Goal: Task Accomplishment & Management: Manage account settings

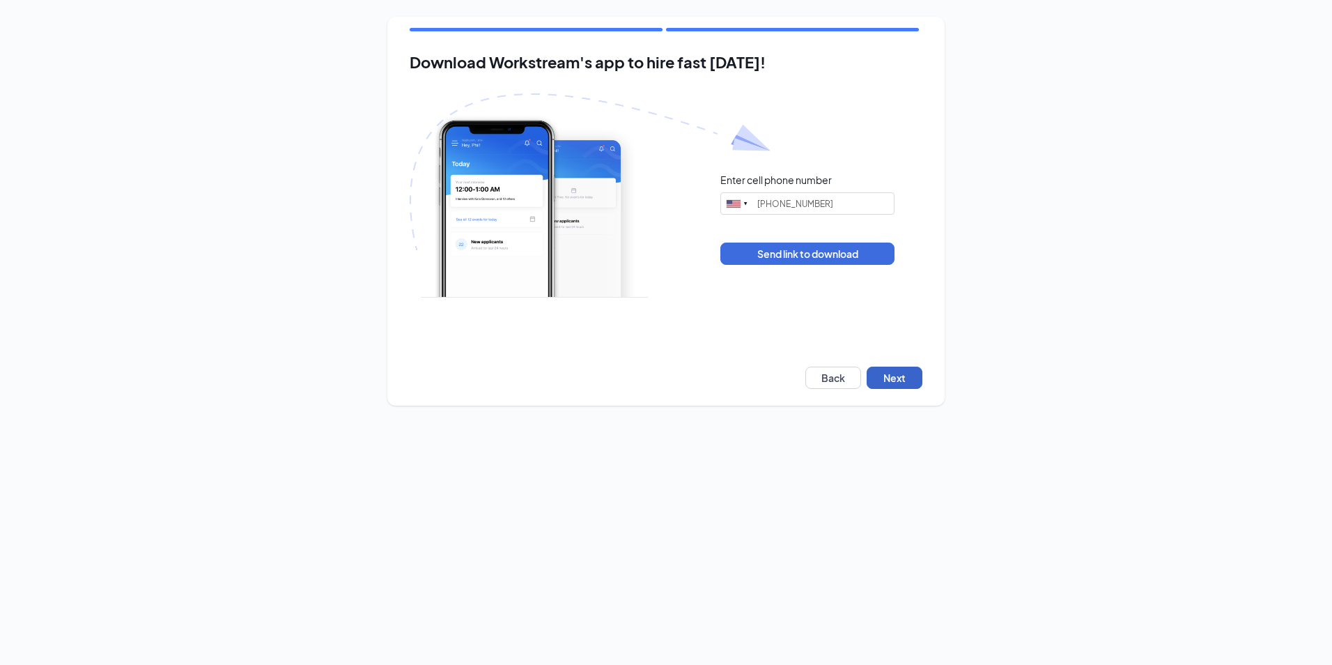
click at [882, 379] on button "Next" at bounding box center [895, 377] width 56 height 22
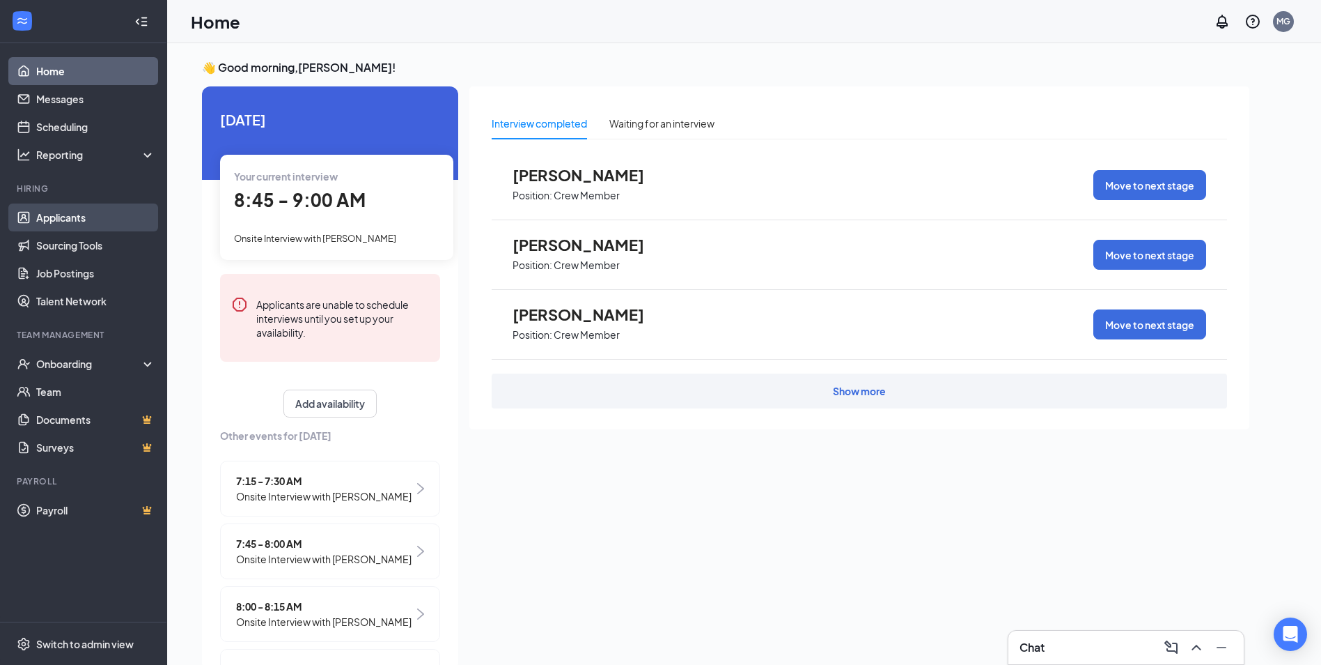
click at [87, 224] on link "Applicants" at bounding box center [95, 217] width 119 height 28
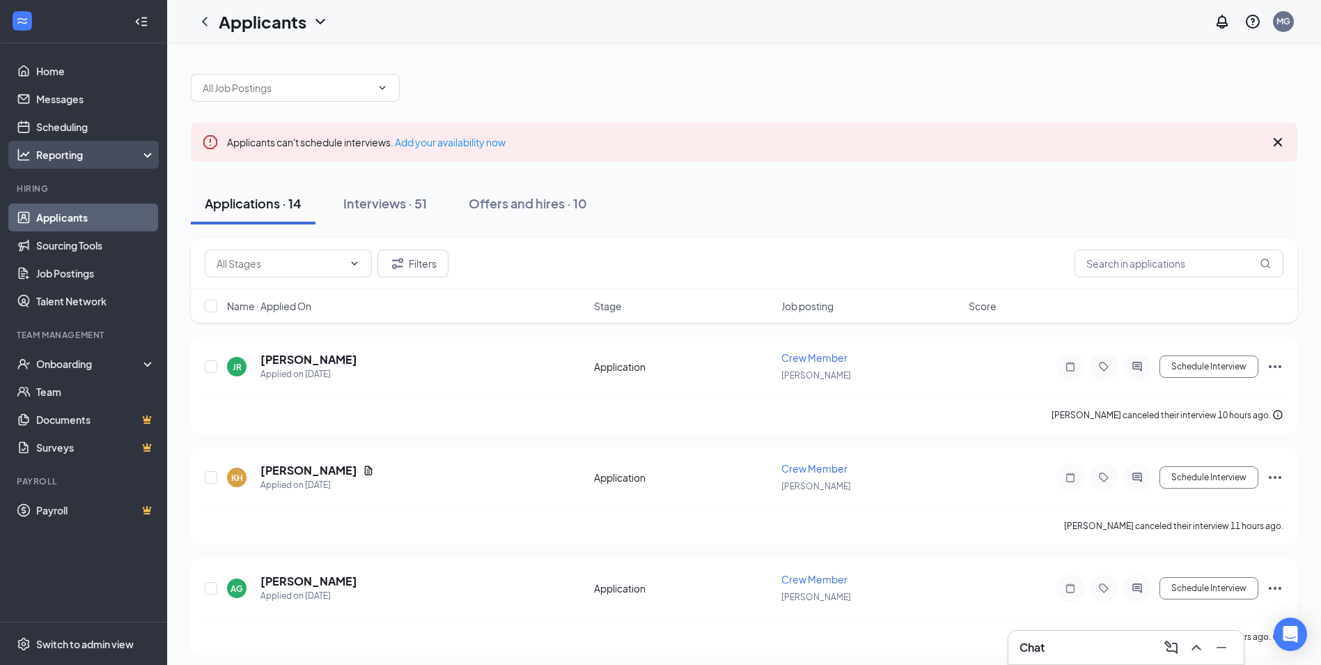
click at [72, 148] on div "Reporting" at bounding box center [96, 155] width 120 height 14
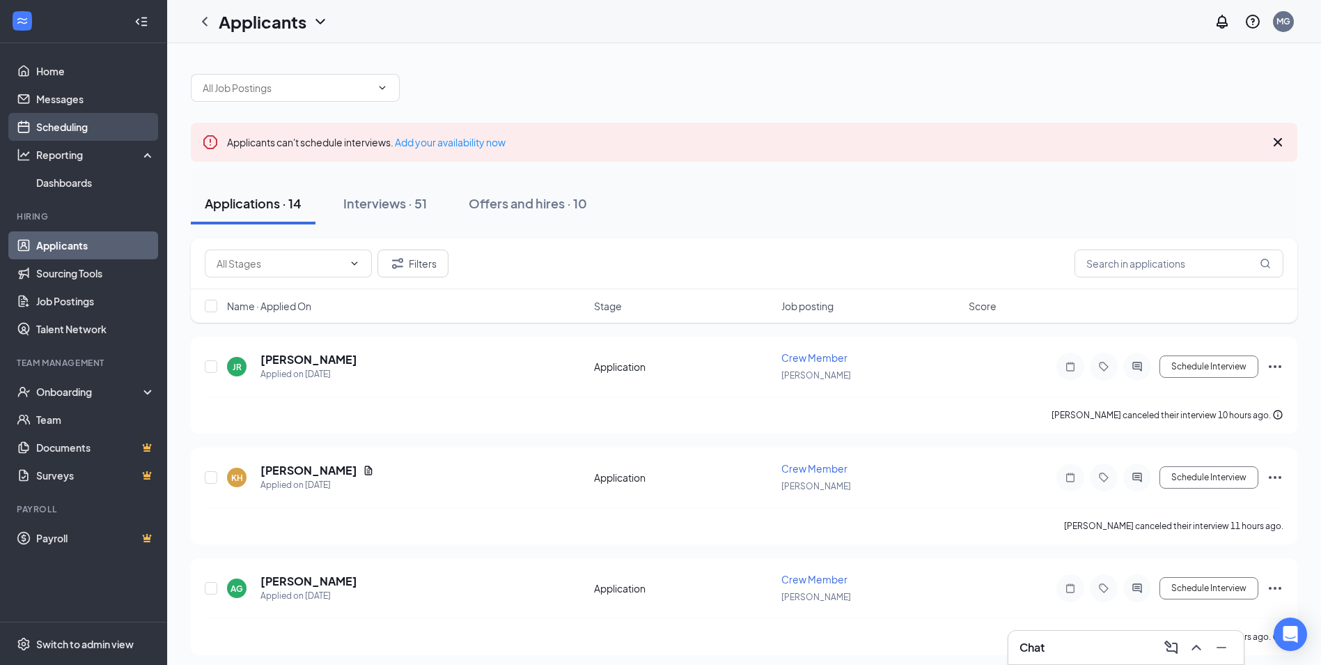
click at [67, 126] on link "Scheduling" at bounding box center [95, 127] width 119 height 28
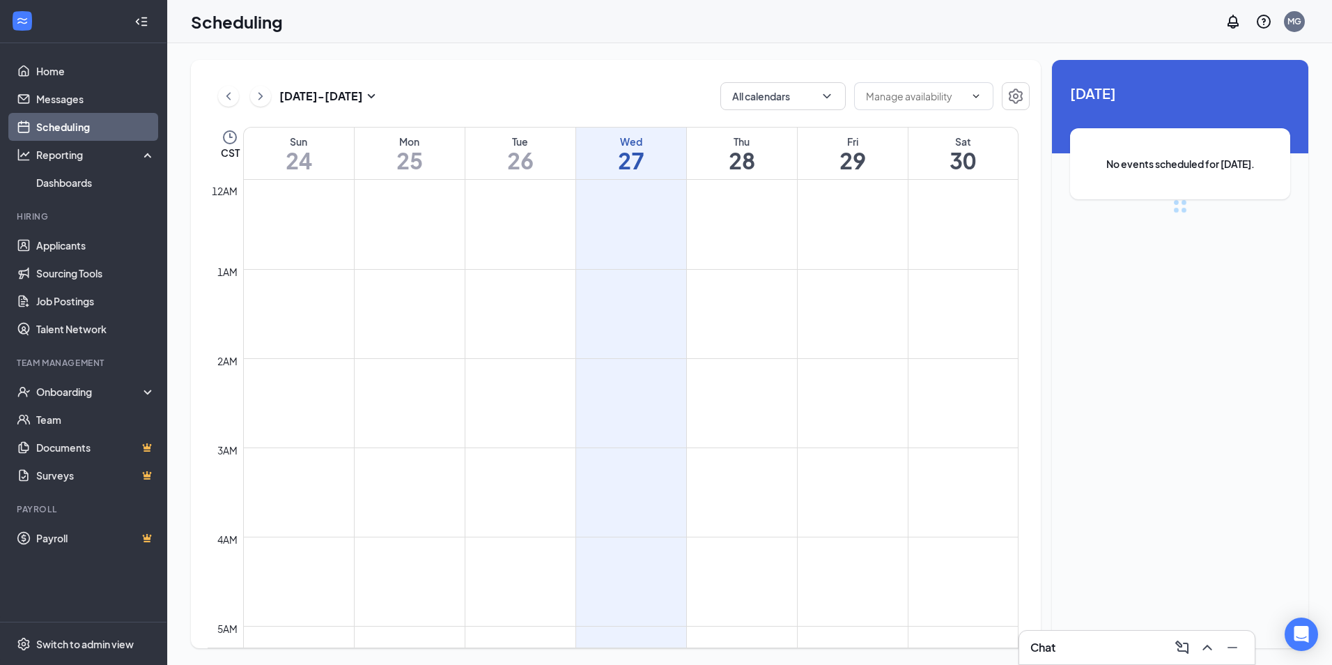
scroll to position [685, 0]
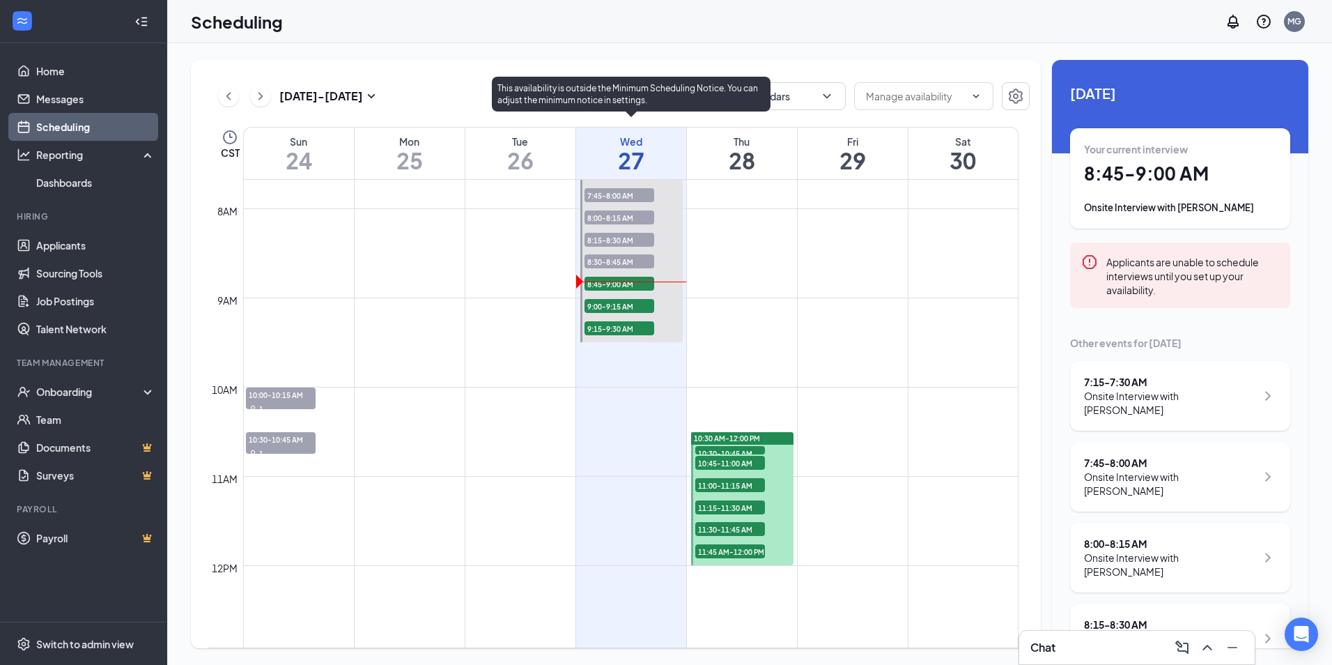
click at [599, 302] on span "9:00-9:15 AM" at bounding box center [619, 306] width 70 height 14
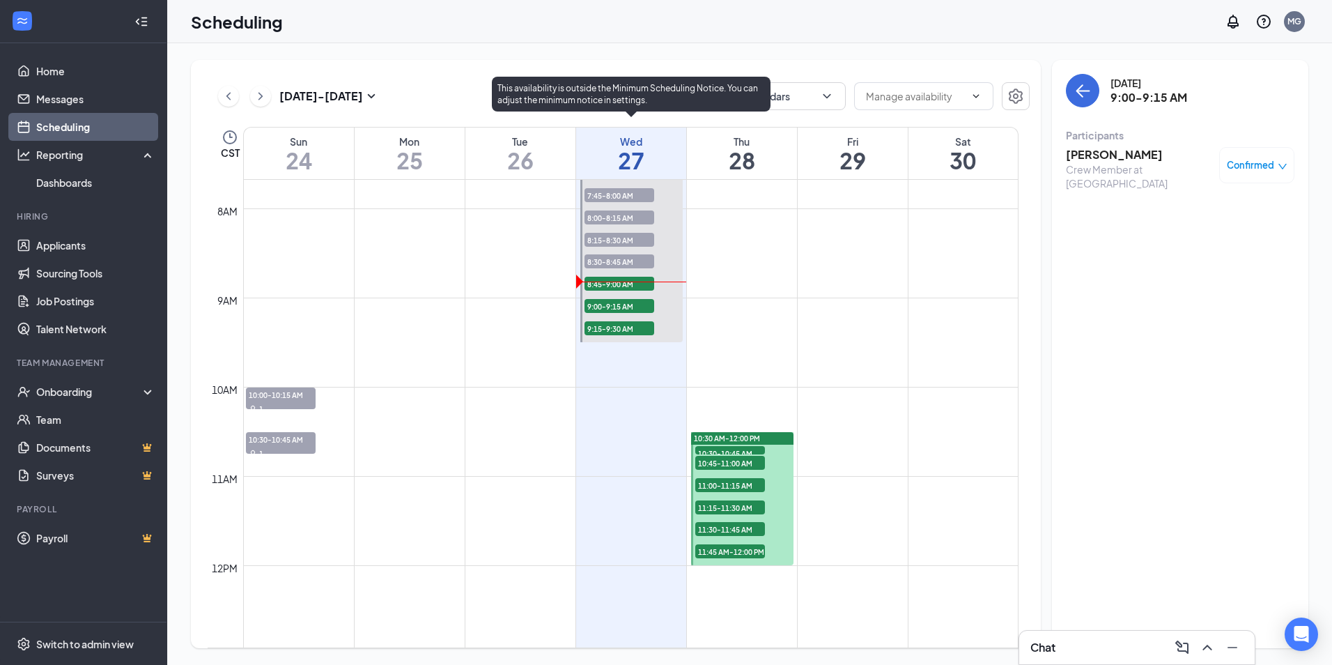
click at [607, 324] on span "9:15-9:30 AM" at bounding box center [619, 328] width 70 height 14
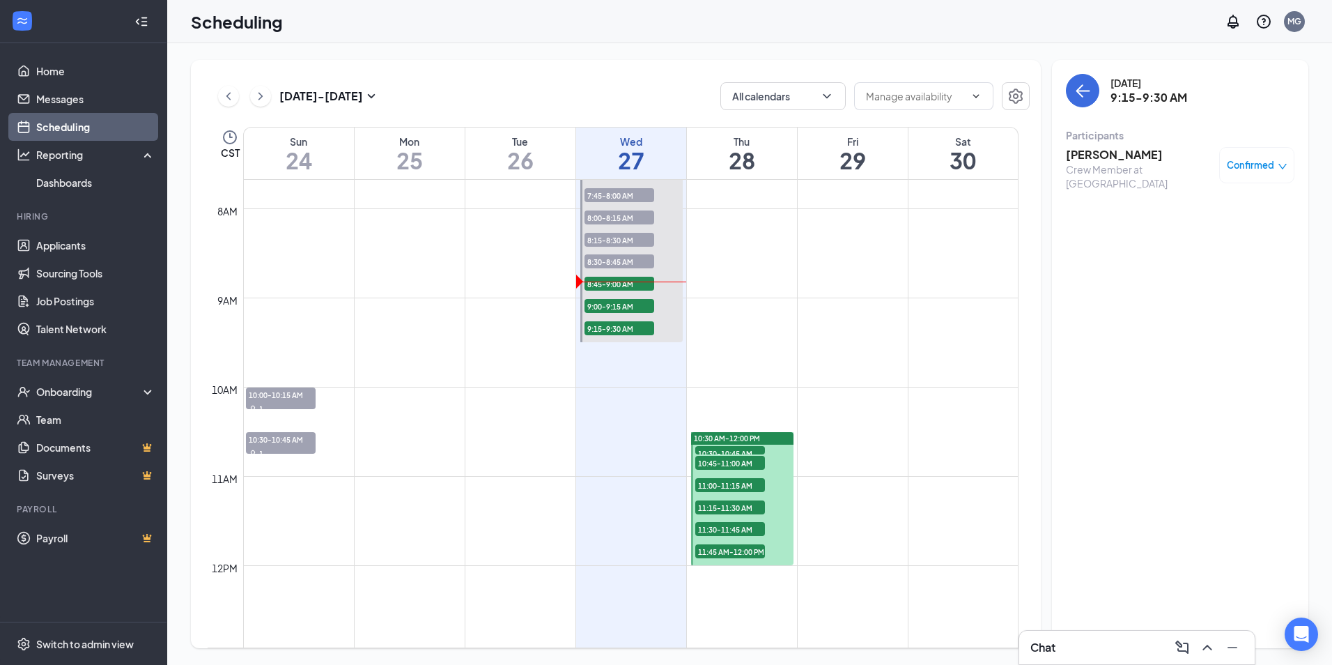
click at [730, 444] on div "10:30 AM-12:00 PM" at bounding box center [742, 438] width 102 height 13
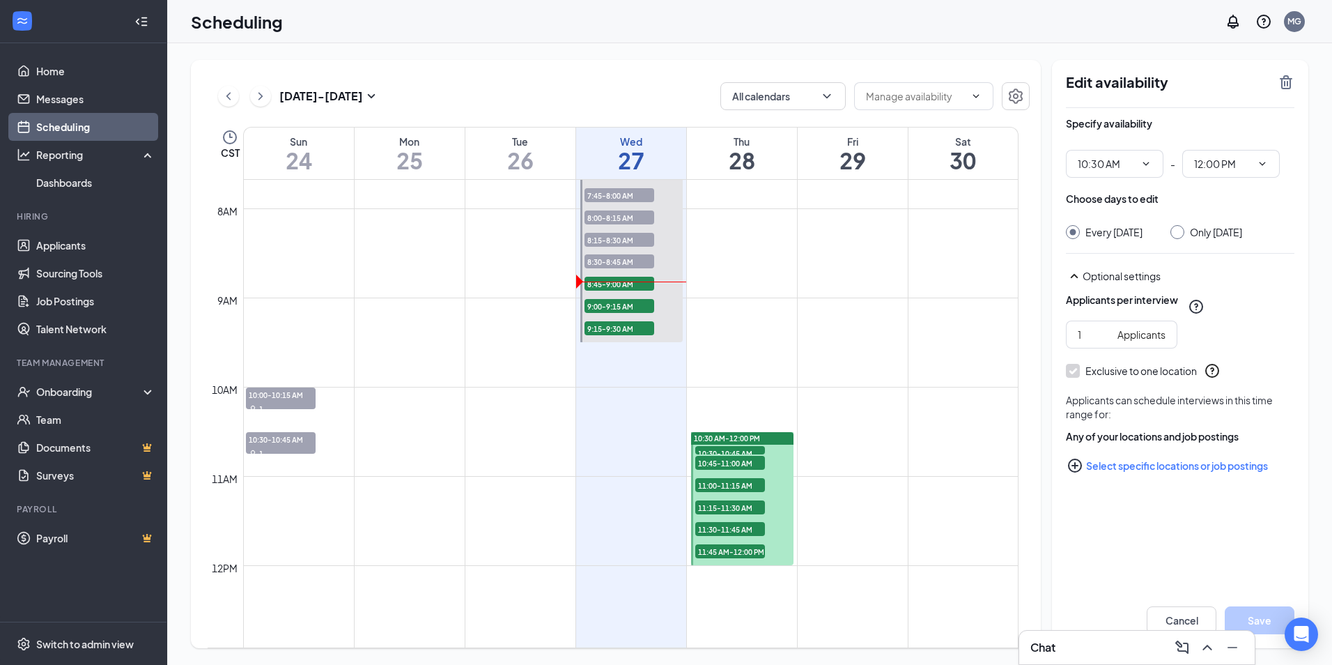
click at [736, 438] on link "10:30 AM-12:00 PM 10:30-10:45 AM 1 10:45-11:00 AM 1 11:00-11:15 AM 1 11:15-11:3…" at bounding box center [741, 498] width 106 height 134
click at [1285, 85] on icon "TrashOutline" at bounding box center [1286, 82] width 13 height 14
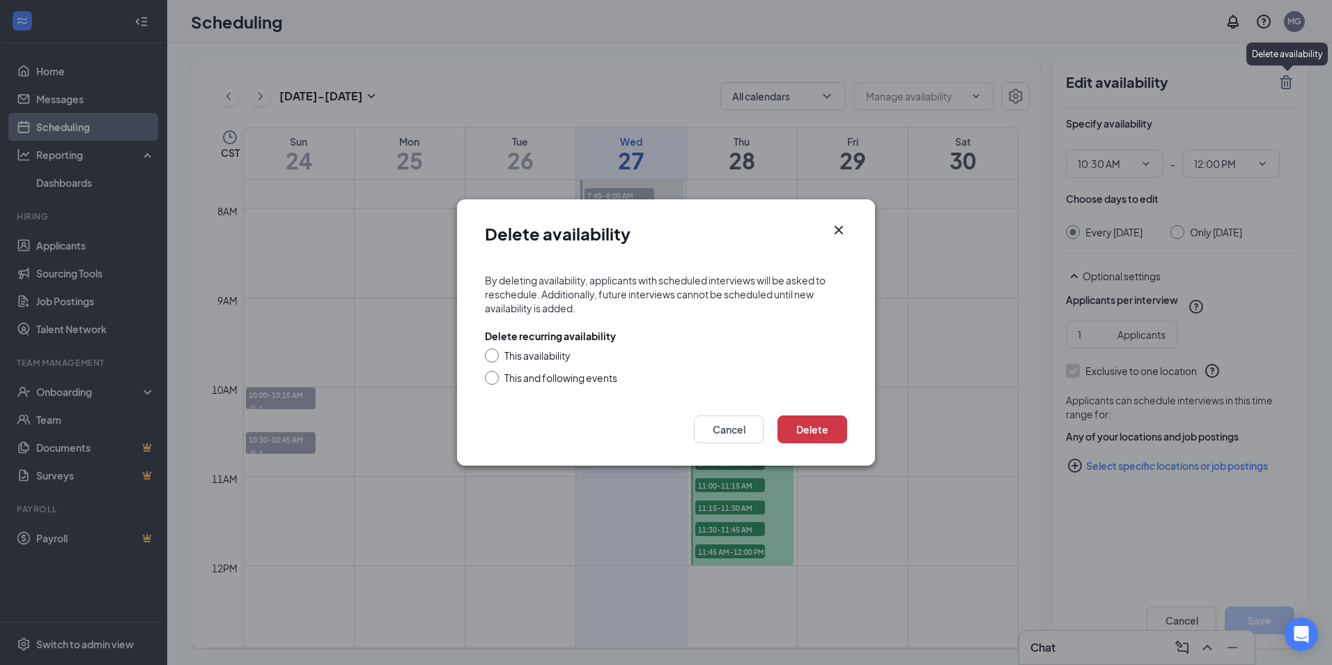
click at [568, 355] on div "This availability" at bounding box center [537, 355] width 66 height 14
click at [495, 355] on input "This availability" at bounding box center [490, 353] width 10 height 10
radio input "true"
click at [803, 424] on button "Delete" at bounding box center [812, 429] width 70 height 28
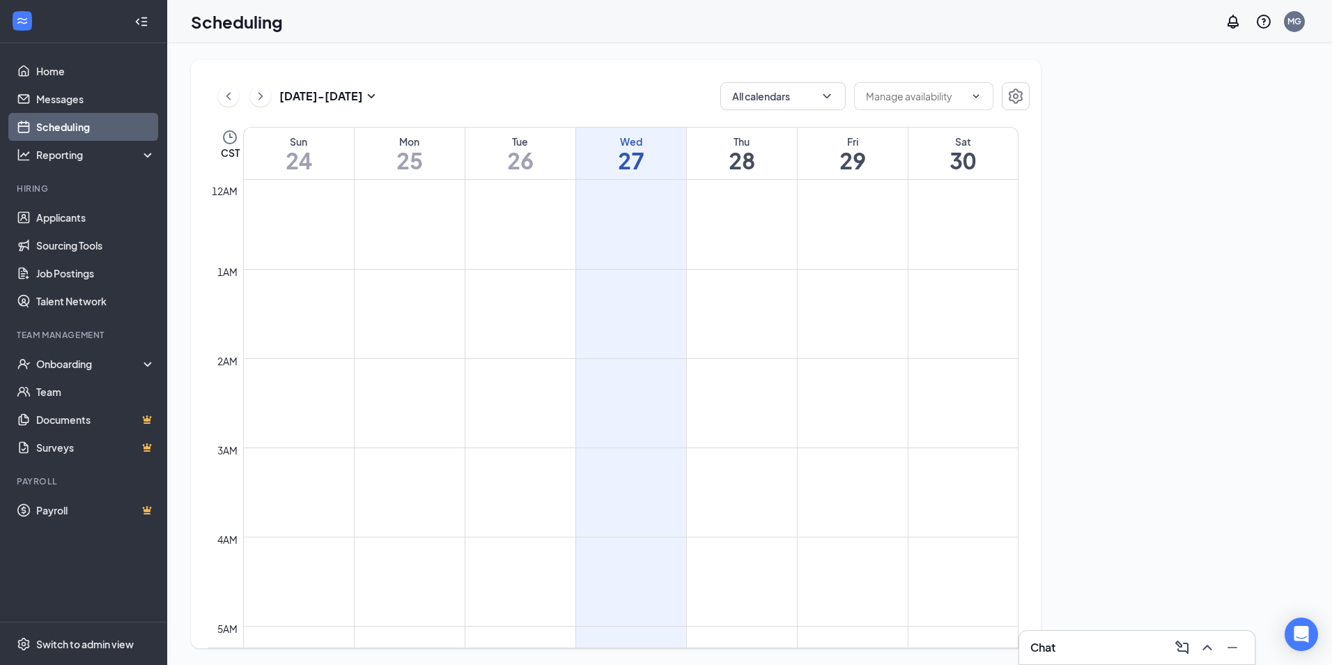
scroll to position [685, 0]
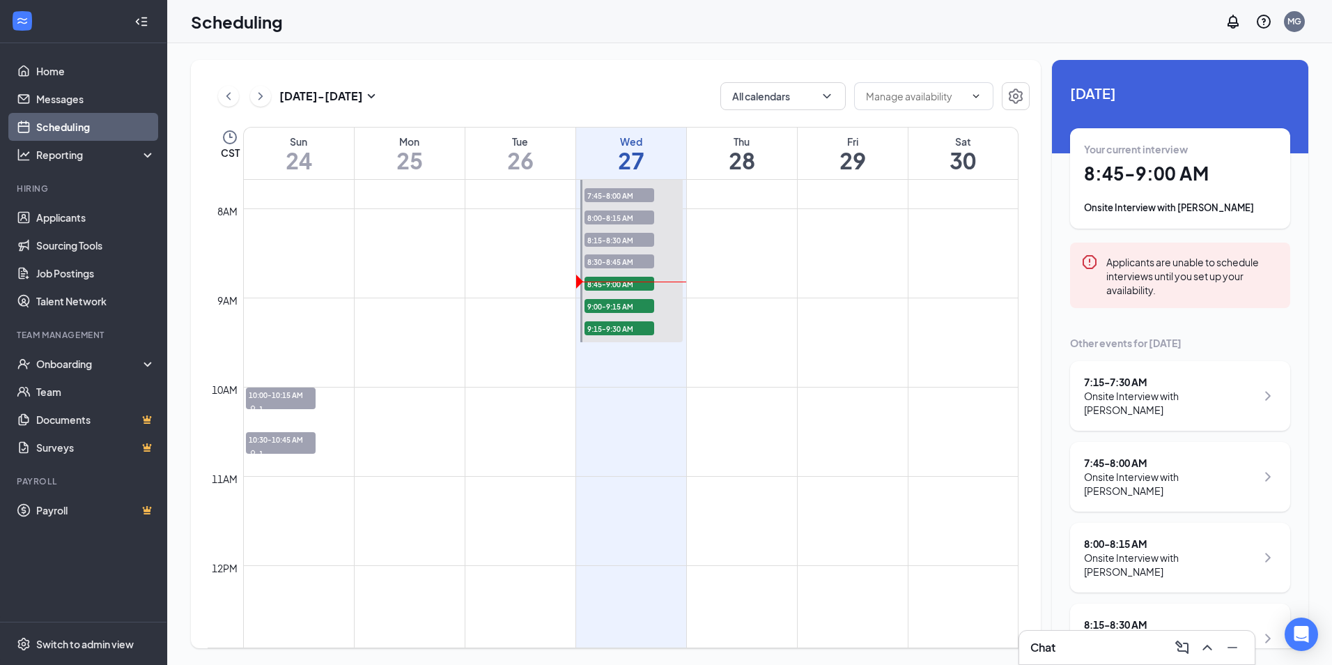
click at [253, 100] on button at bounding box center [260, 96] width 21 height 21
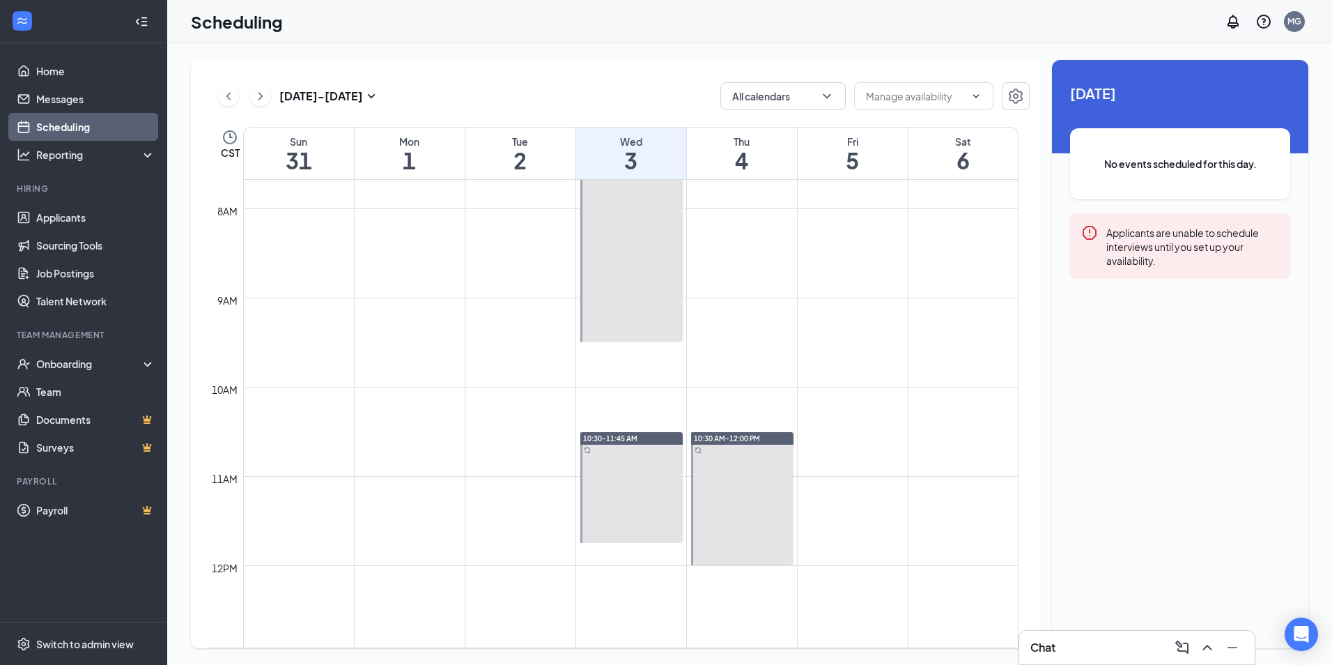
drag, startPoint x: 595, startPoint y: 268, endPoint x: 648, endPoint y: 219, distance: 72.0
click at [648, 219] on link "7:00-9:30 AM" at bounding box center [630, 230] width 106 height 223
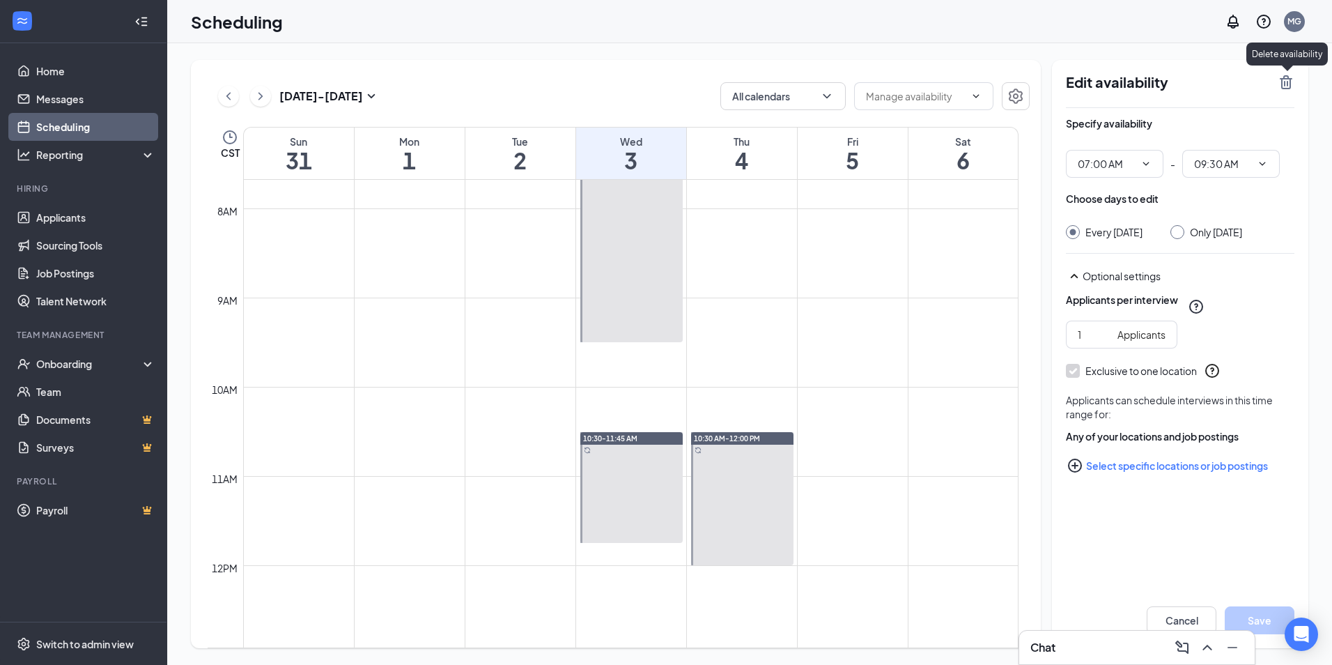
click at [1287, 83] on icon "TrashOutline" at bounding box center [1286, 82] width 13 height 14
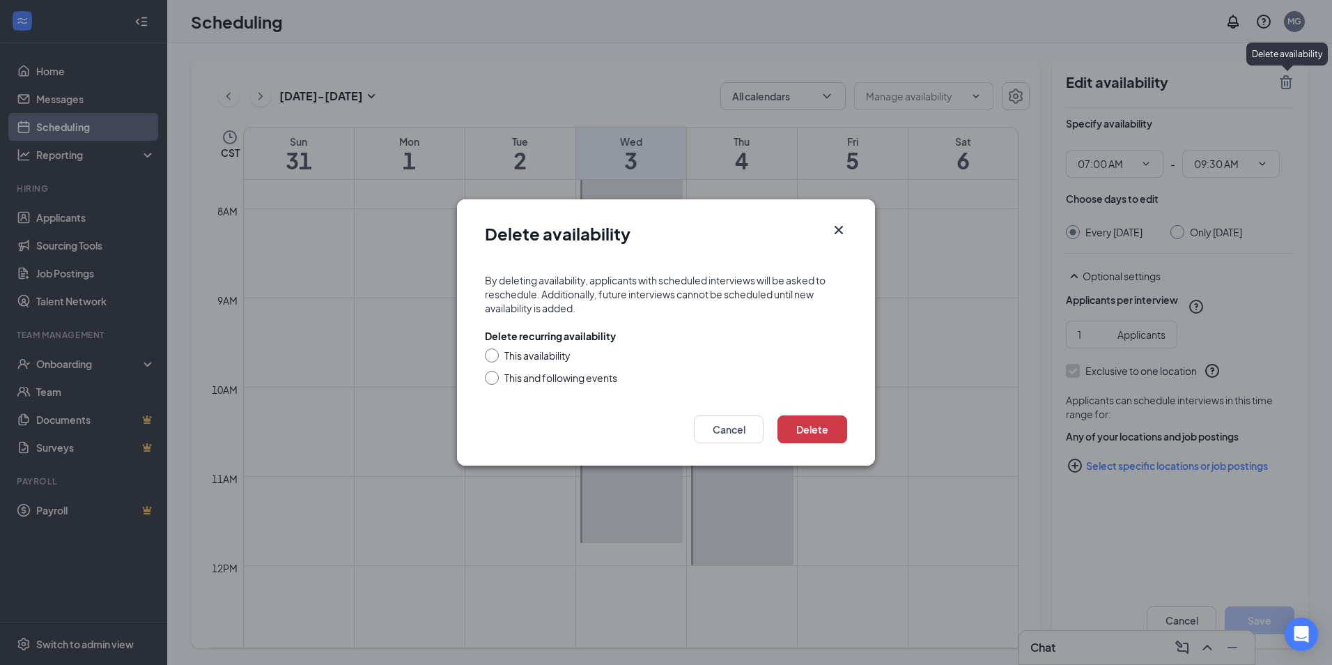
drag, startPoint x: 521, startPoint y: 360, endPoint x: 532, endPoint y: 364, distance: 11.0
click at [522, 360] on div "This availability" at bounding box center [537, 355] width 66 height 14
click at [495, 358] on input "This availability" at bounding box center [490, 353] width 10 height 10
radio input "true"
click at [802, 438] on button "Delete" at bounding box center [812, 429] width 70 height 28
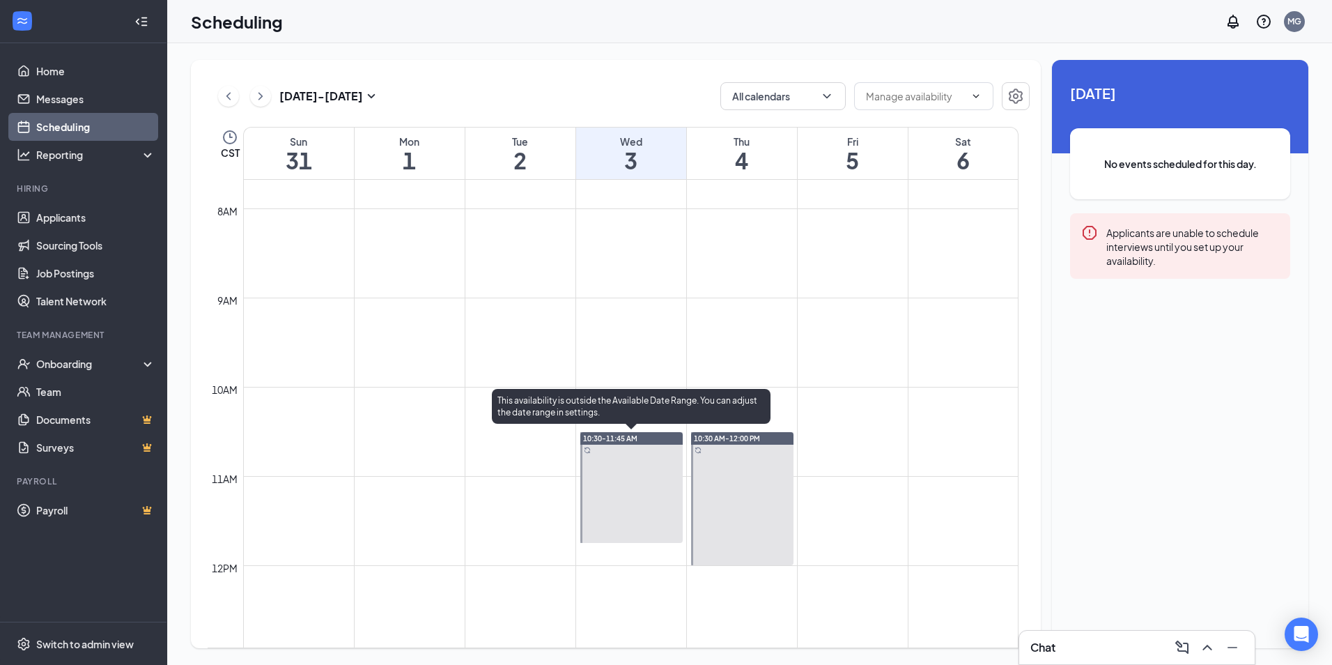
click at [621, 498] on div at bounding box center [631, 487] width 102 height 111
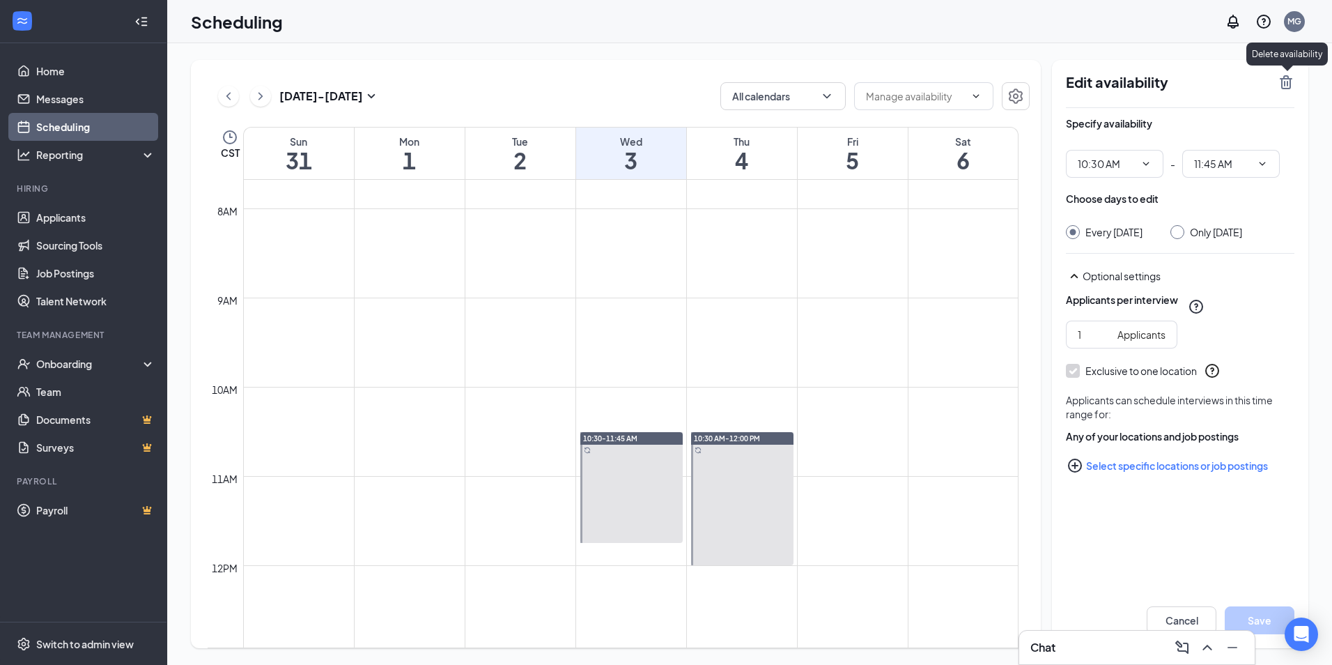
click at [1275, 79] on div "Edit availability" at bounding box center [1180, 91] width 228 height 34
click at [1288, 85] on icon "TrashOutline" at bounding box center [1286, 82] width 13 height 14
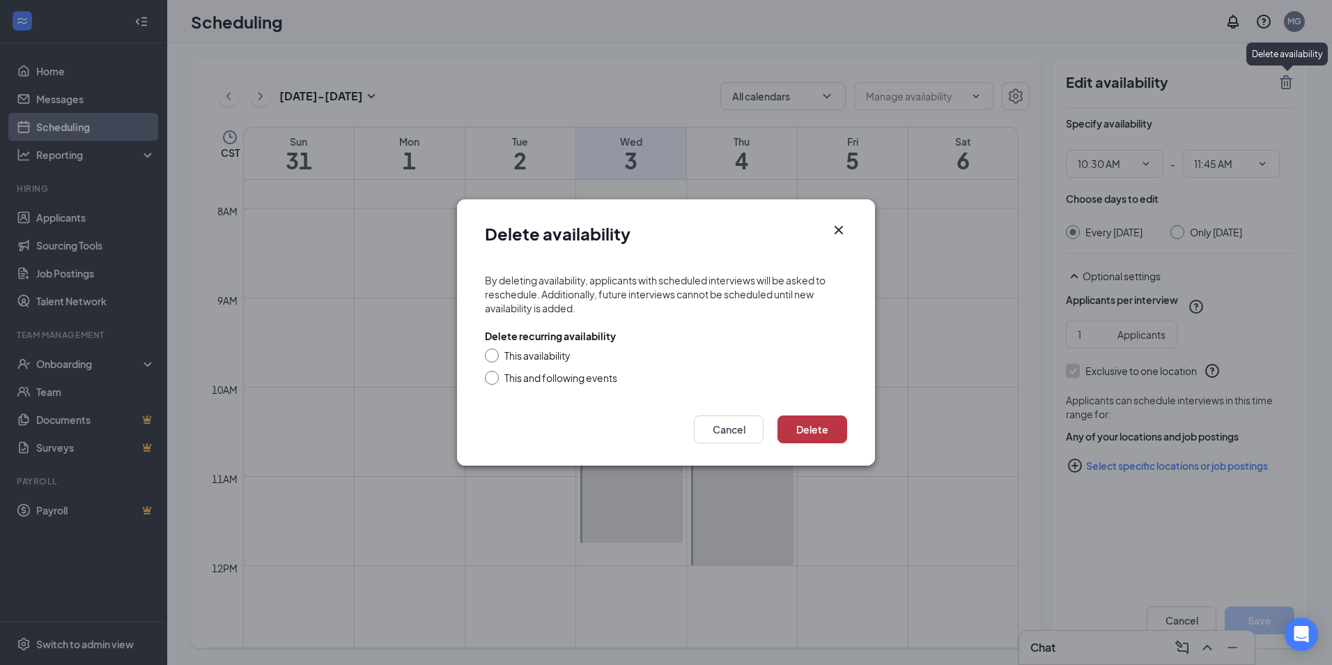
click at [809, 428] on button "Delete" at bounding box center [812, 429] width 70 height 28
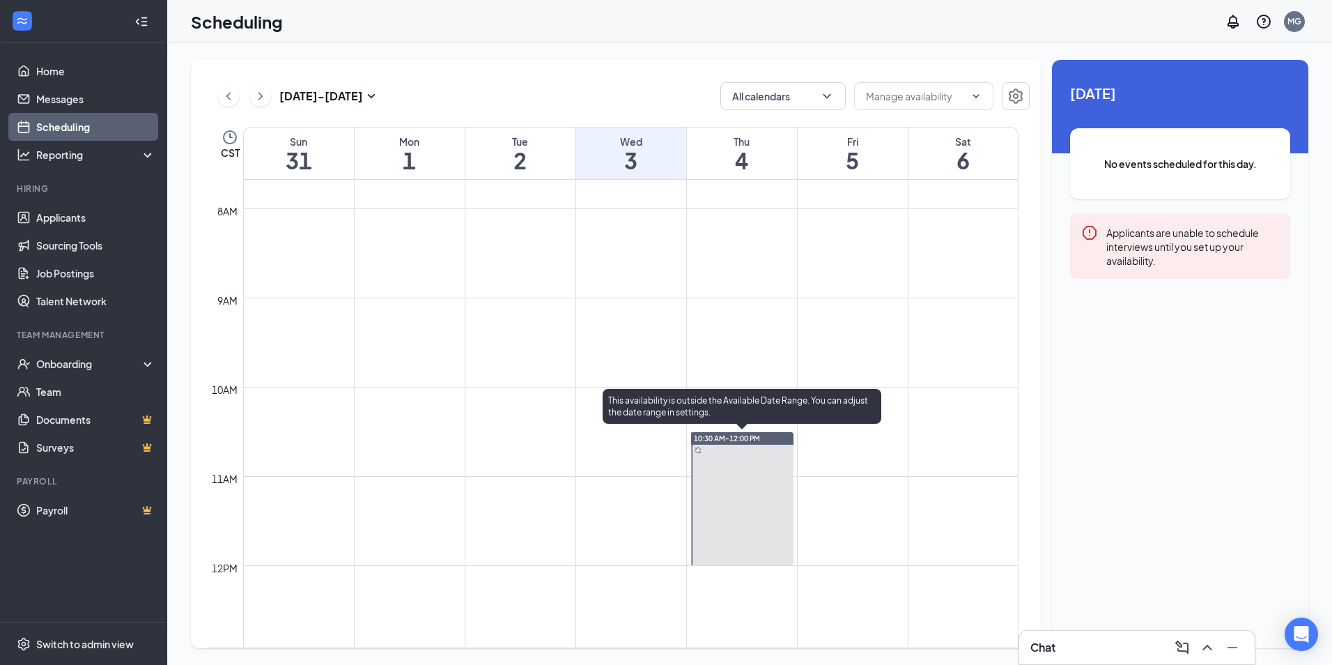
drag, startPoint x: 757, startPoint y: 445, endPoint x: 782, endPoint y: 403, distance: 49.1
click at [755, 445] on div at bounding box center [742, 498] width 102 height 133
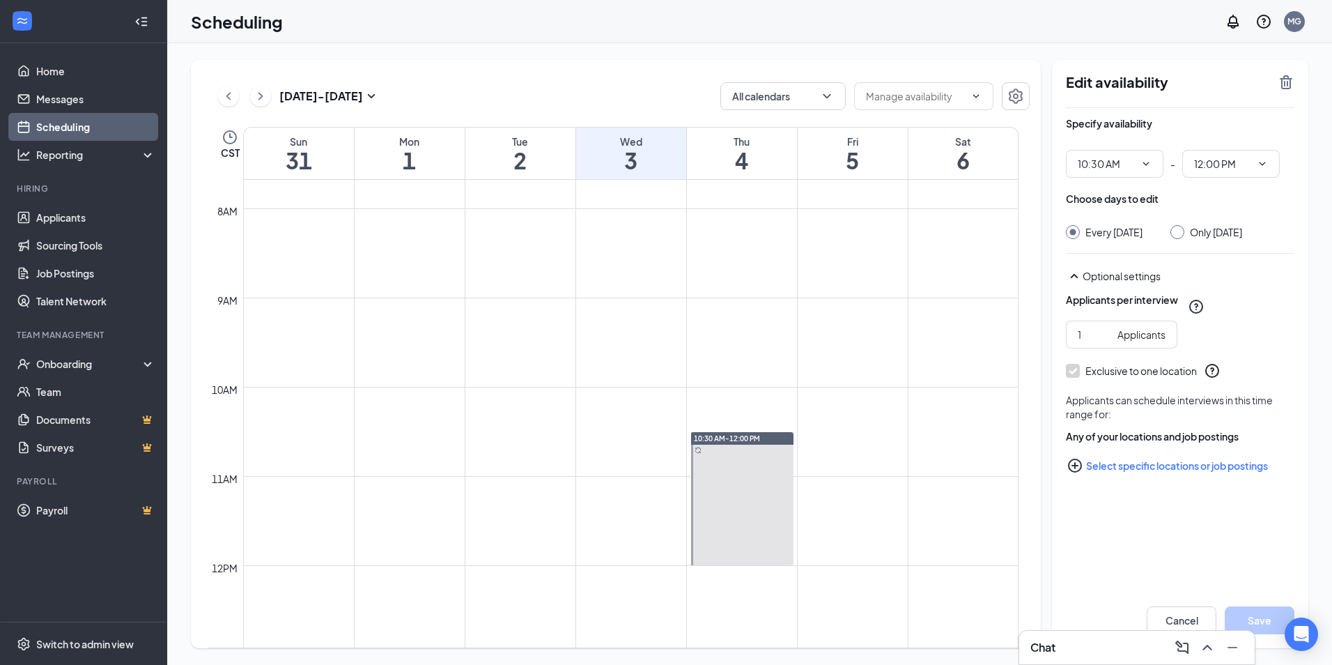
click at [1285, 79] on icon "TrashOutline" at bounding box center [1286, 82] width 13 height 14
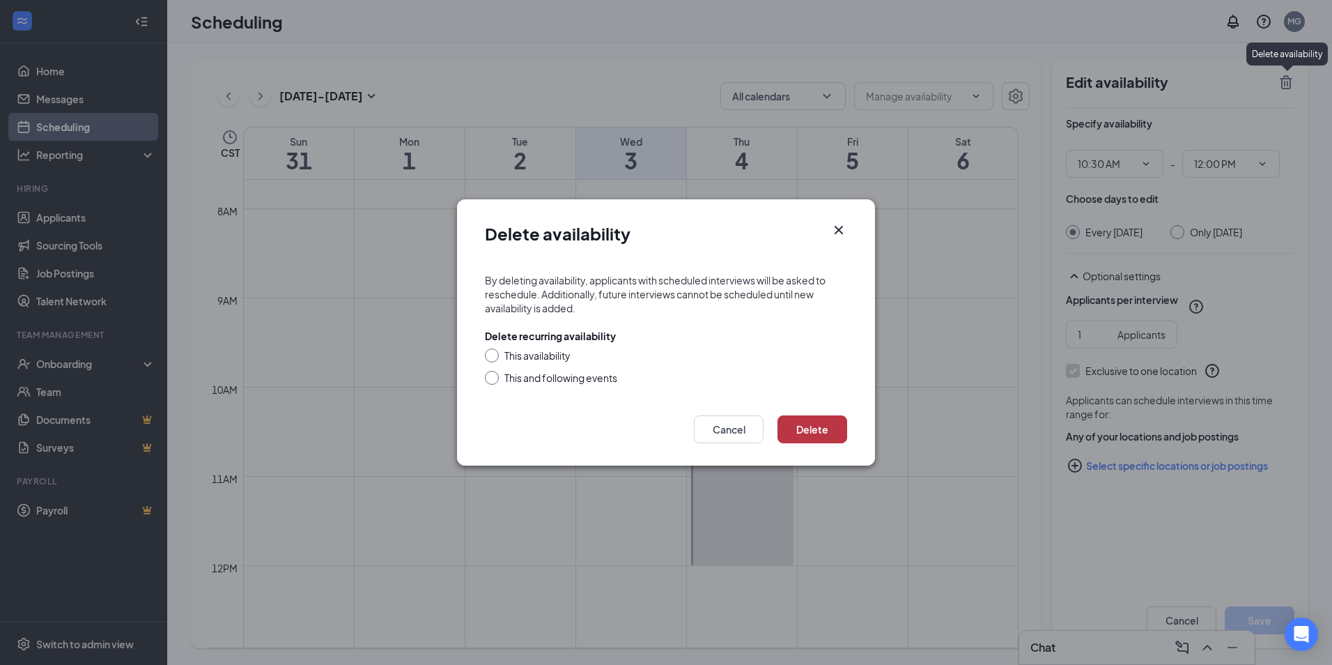
click at [807, 426] on button "Delete" at bounding box center [812, 429] width 70 height 28
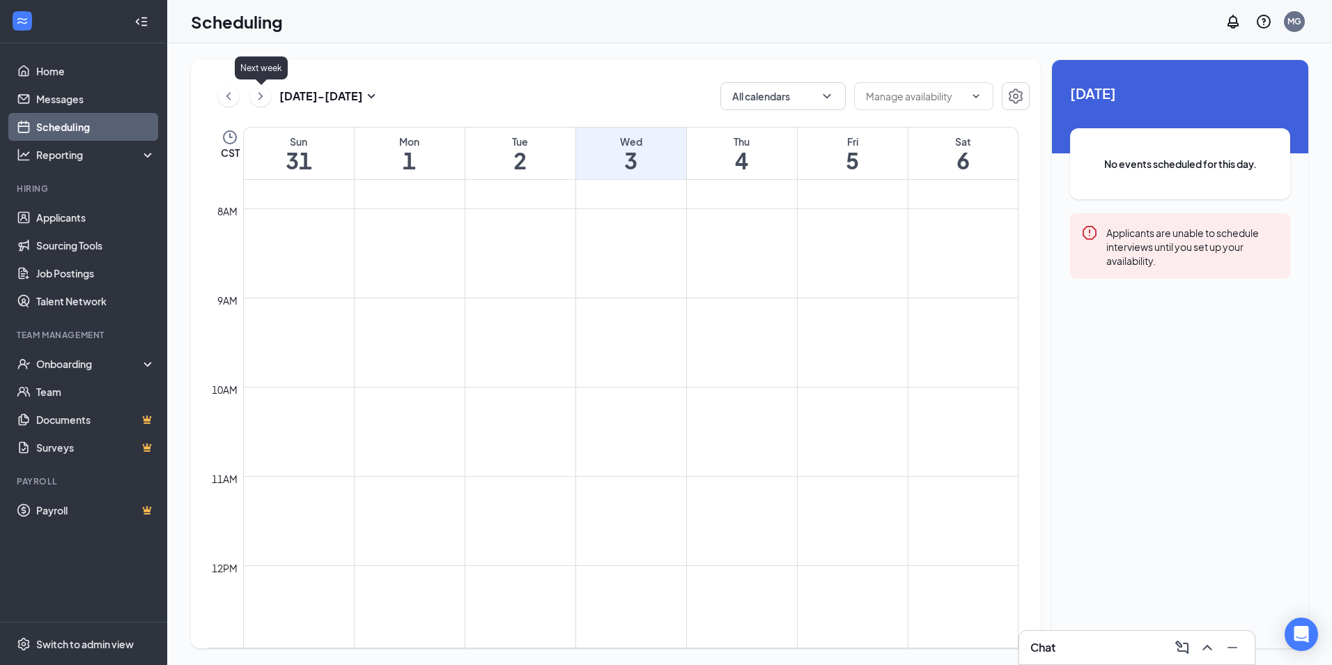
click at [260, 101] on icon "ChevronRight" at bounding box center [261, 96] width 14 height 17
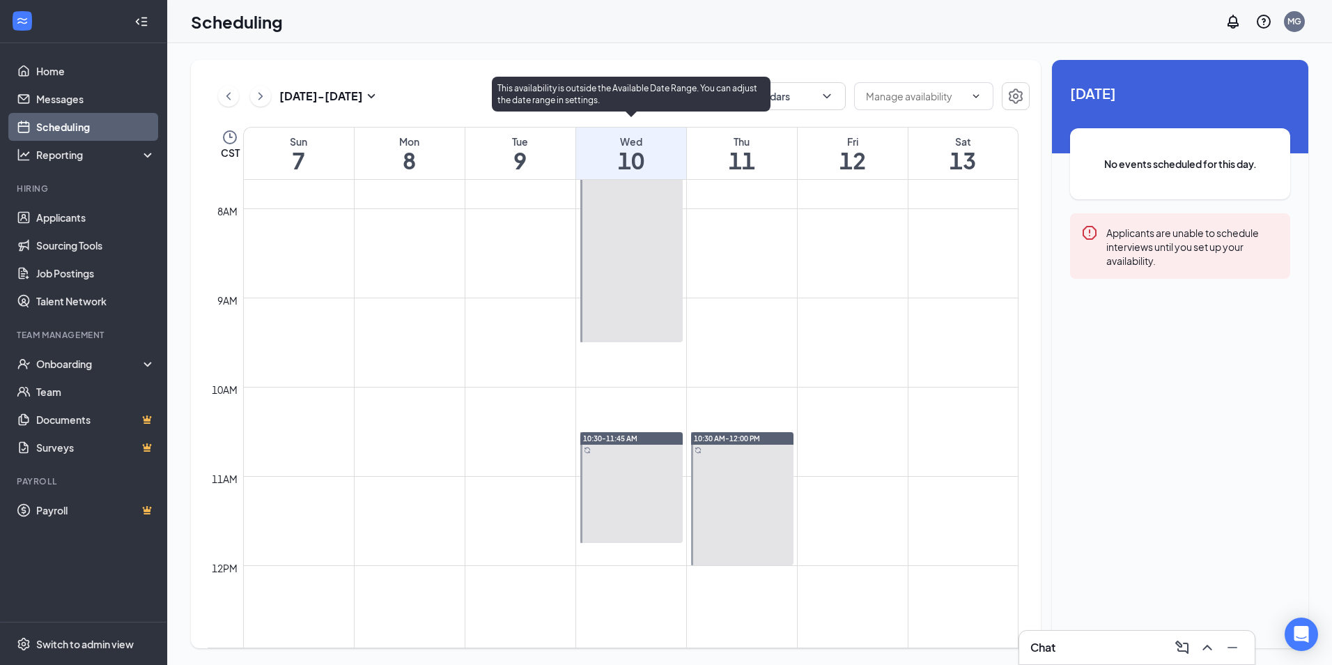
click at [630, 290] on div at bounding box center [631, 231] width 102 height 222
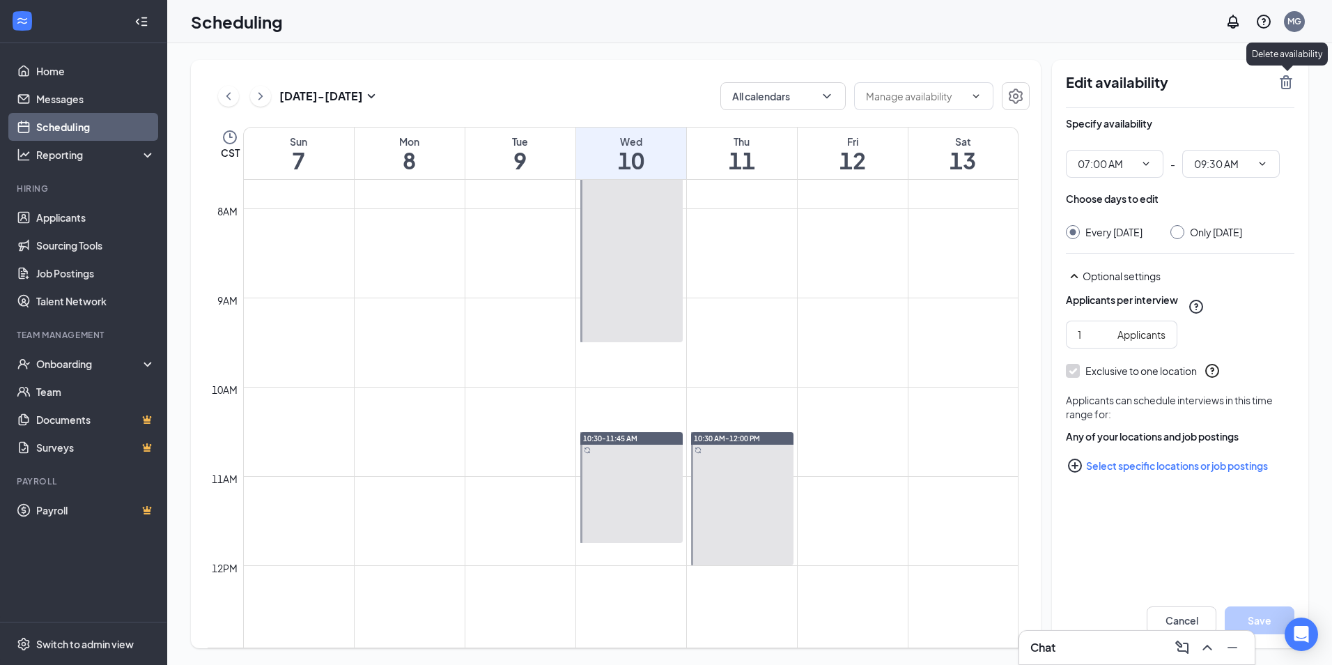
click at [1285, 80] on icon "TrashOutline" at bounding box center [1286, 82] width 17 height 17
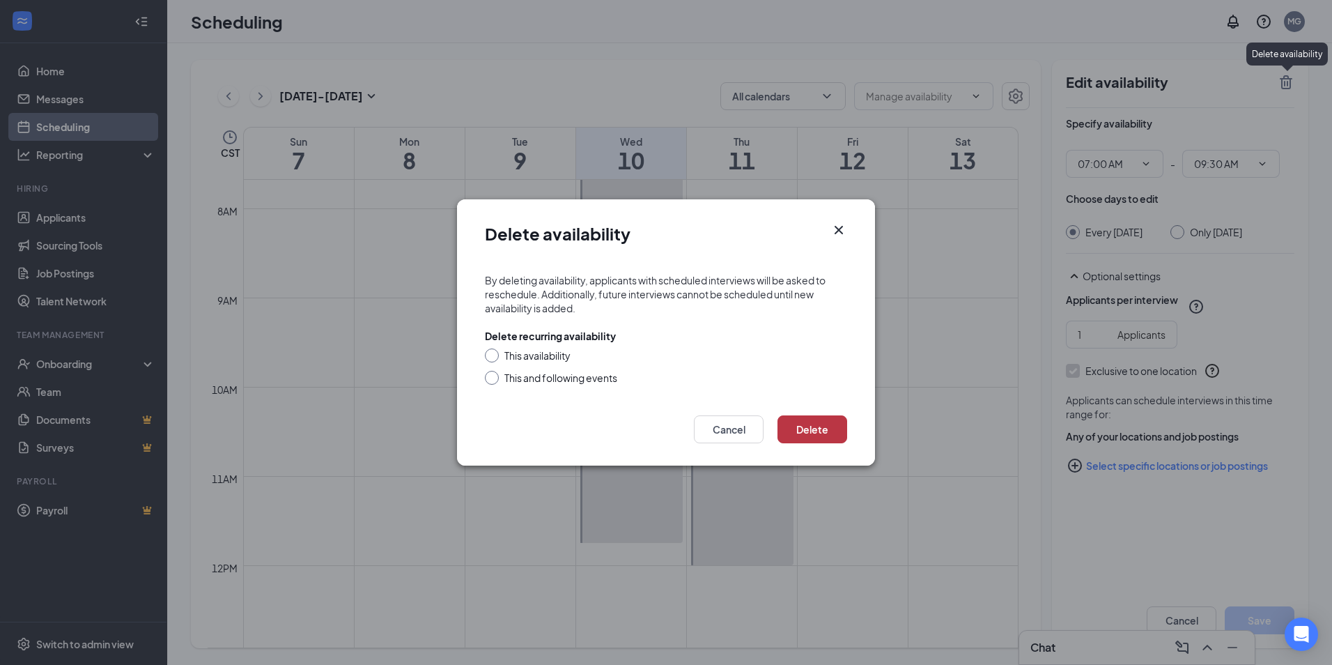
click at [791, 422] on button "Delete" at bounding box center [812, 429] width 70 height 28
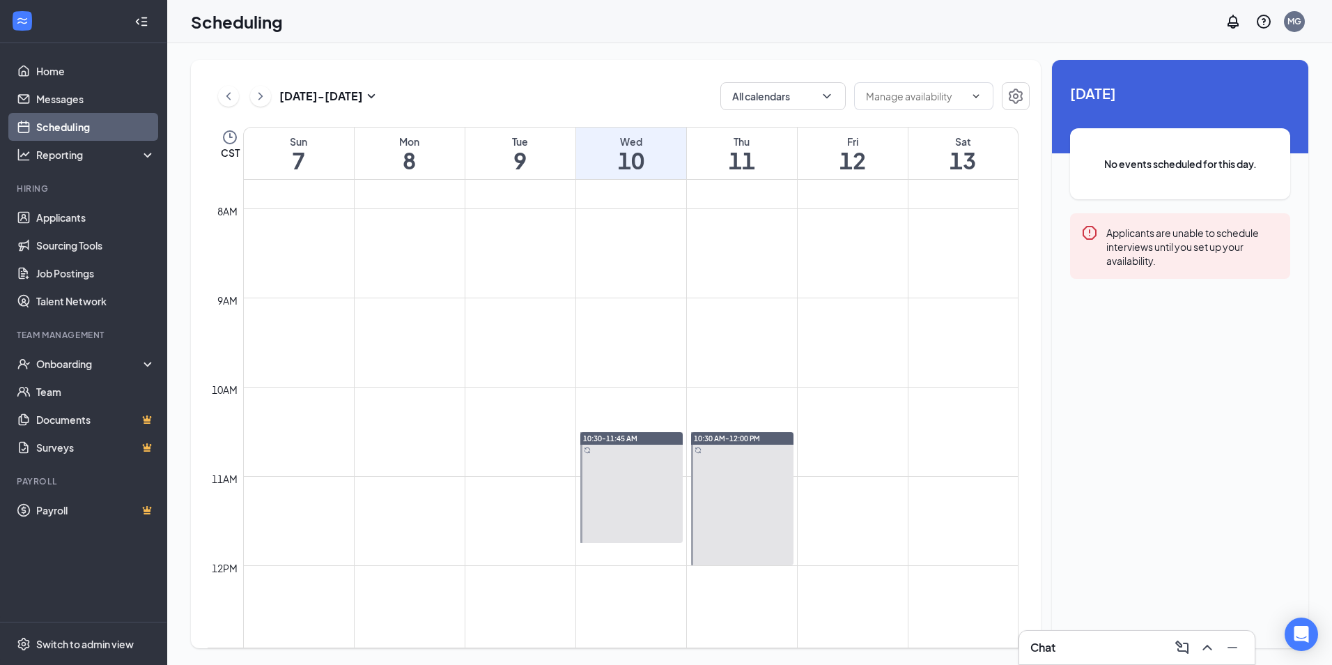
click at [265, 98] on icon "ChevronRight" at bounding box center [261, 96] width 14 height 17
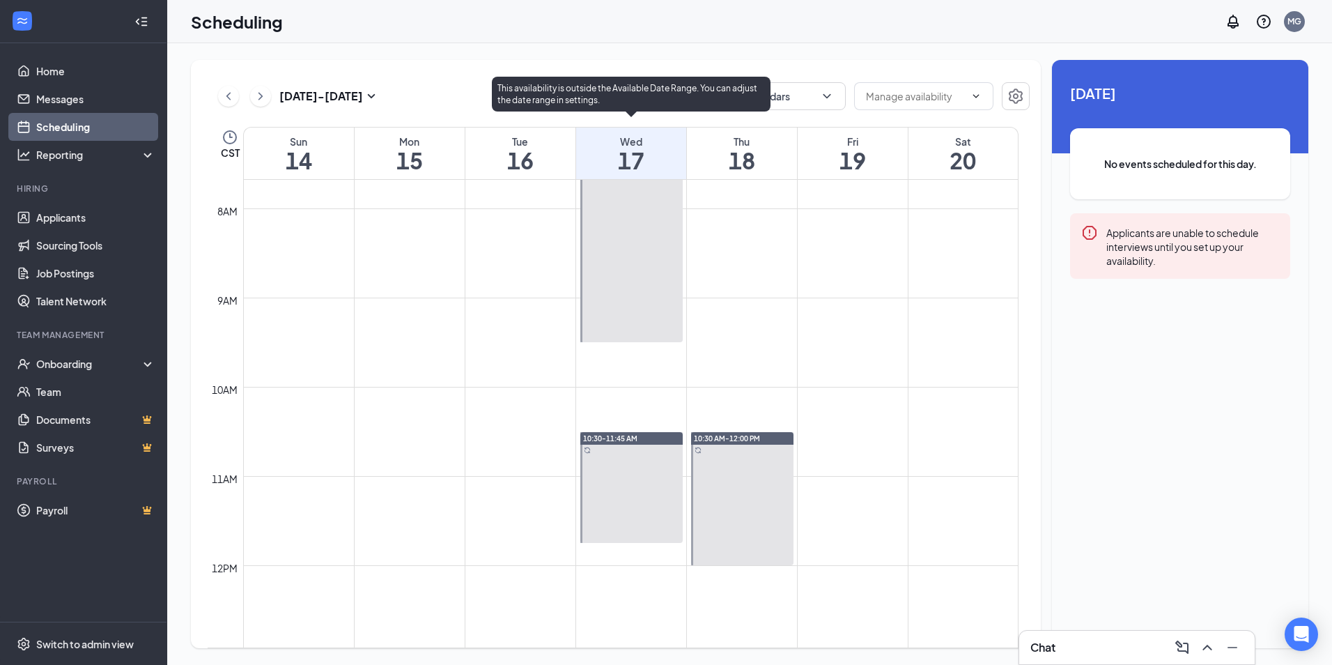
click at [600, 203] on div at bounding box center [631, 231] width 102 height 222
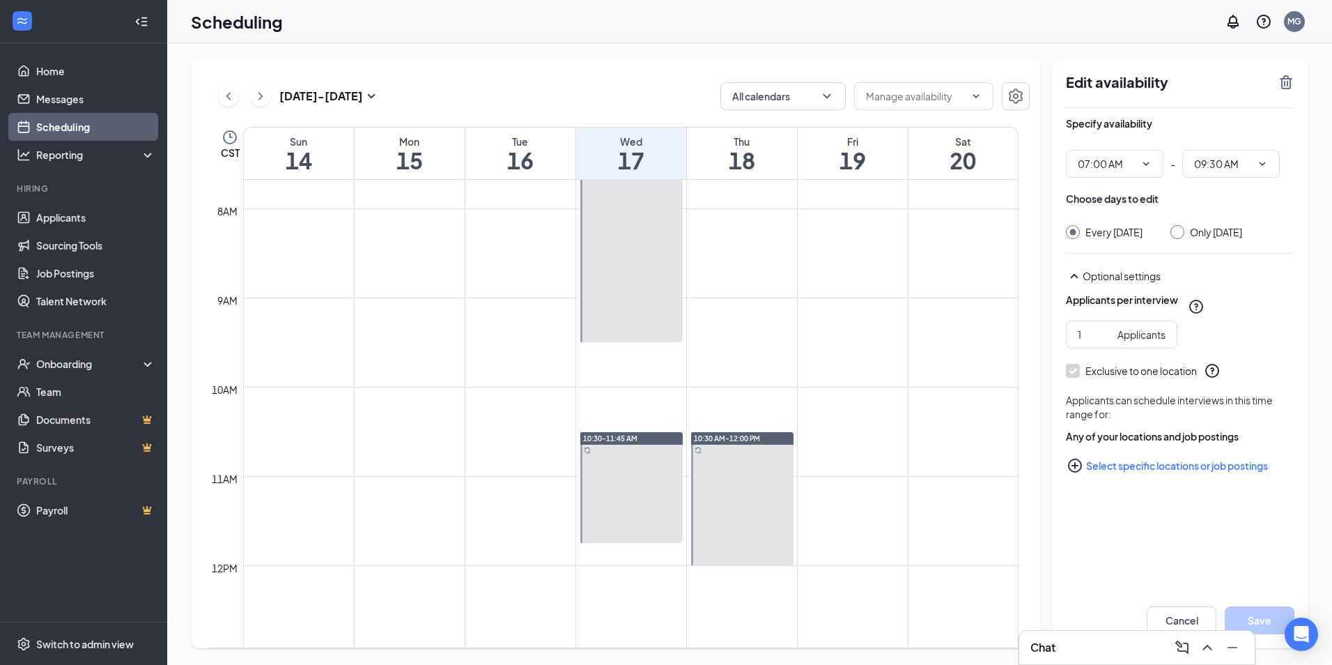
click at [1282, 91] on div "Edit availability" at bounding box center [1180, 91] width 228 height 34
click at [1277, 90] on div "Edit availability" at bounding box center [1180, 91] width 228 height 34
click at [1284, 86] on icon "TrashOutline" at bounding box center [1286, 82] width 17 height 17
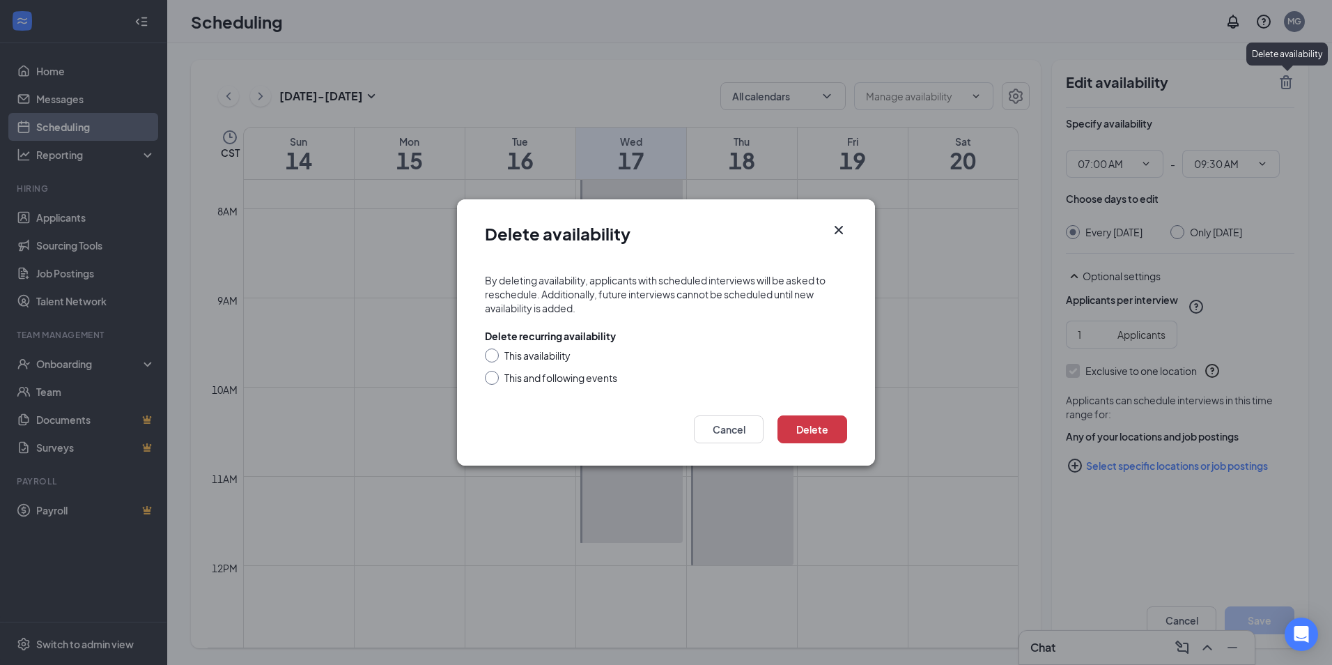
click at [550, 373] on div "This and following events" at bounding box center [560, 378] width 113 height 14
click at [495, 373] on input "This and following events" at bounding box center [490, 376] width 10 height 10
radio input "true"
click at [814, 431] on button "Delete" at bounding box center [812, 429] width 70 height 28
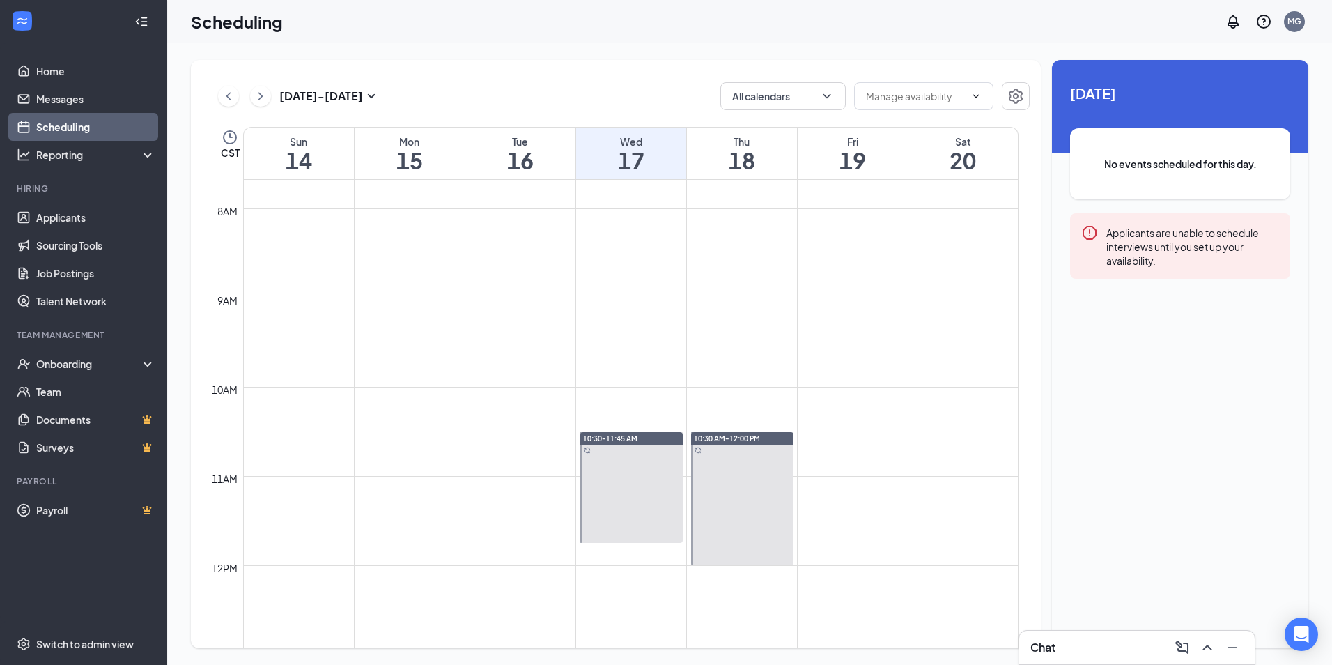
click at [233, 95] on icon "ChevronLeft" at bounding box center [229, 96] width 14 height 17
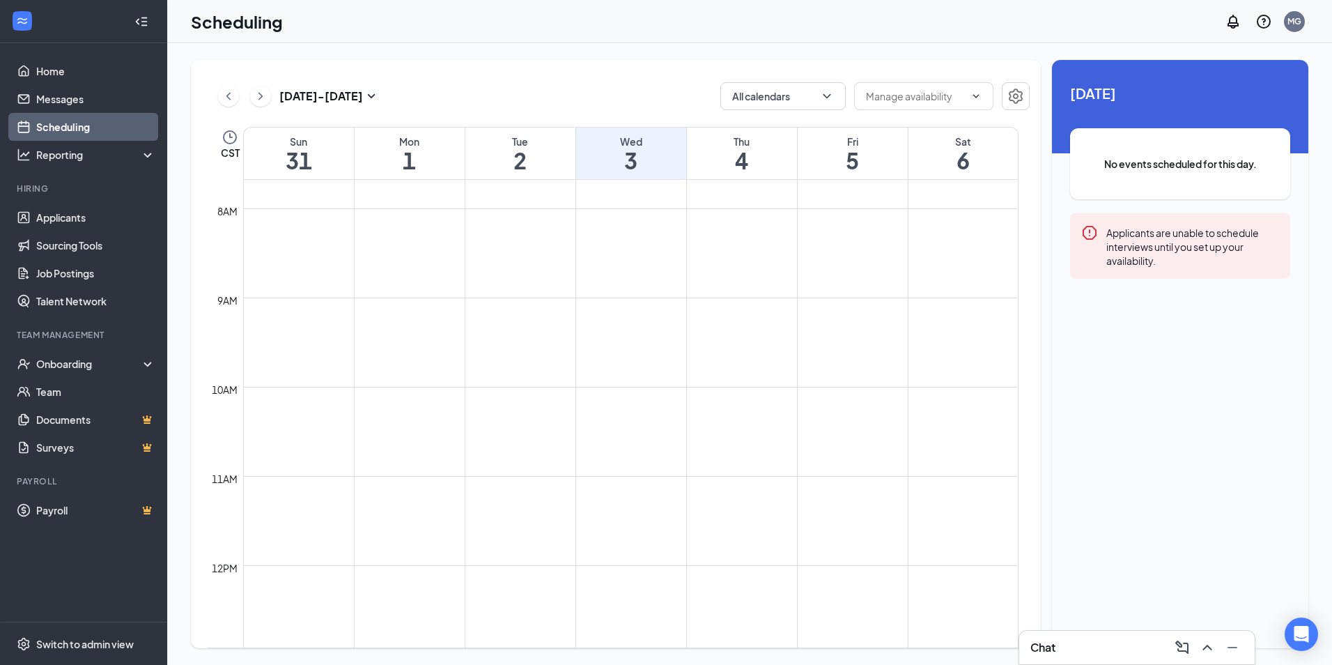
click at [228, 101] on icon "ChevronLeft" at bounding box center [229, 96] width 14 height 17
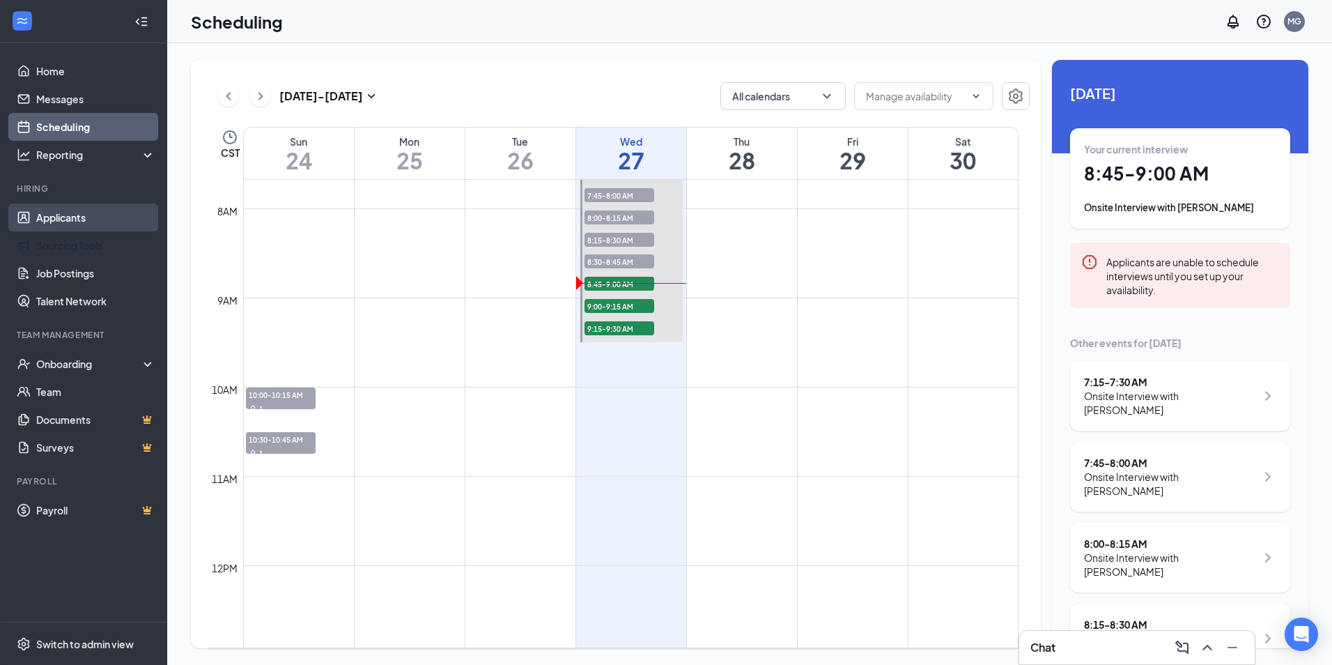
click at [107, 219] on link "Applicants" at bounding box center [95, 217] width 119 height 28
